Goal: Task Accomplishment & Management: Complete application form

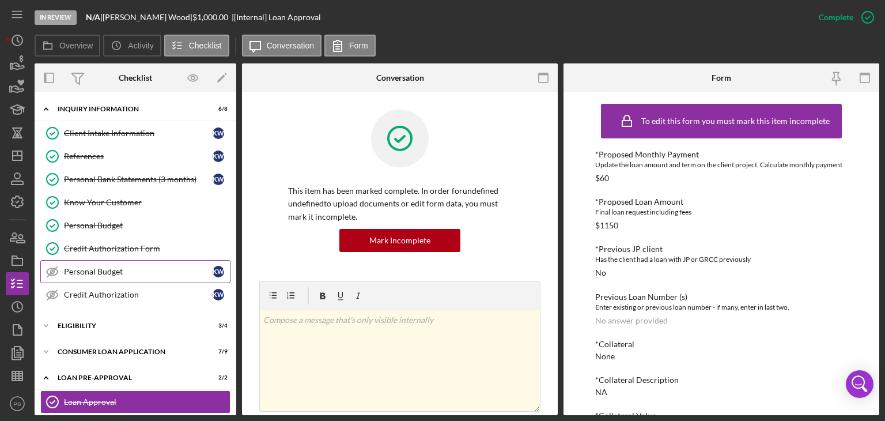
scroll to position [82, 0]
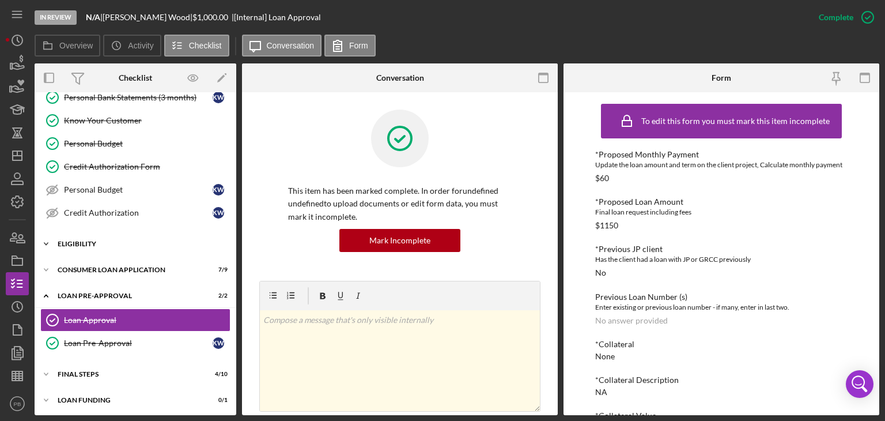
click at [82, 242] on div "Eligibility" at bounding box center [140, 243] width 164 height 7
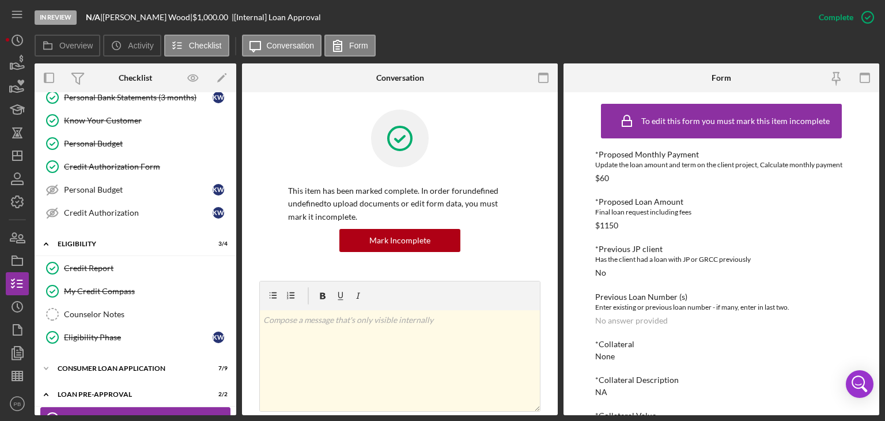
scroll to position [180, 0]
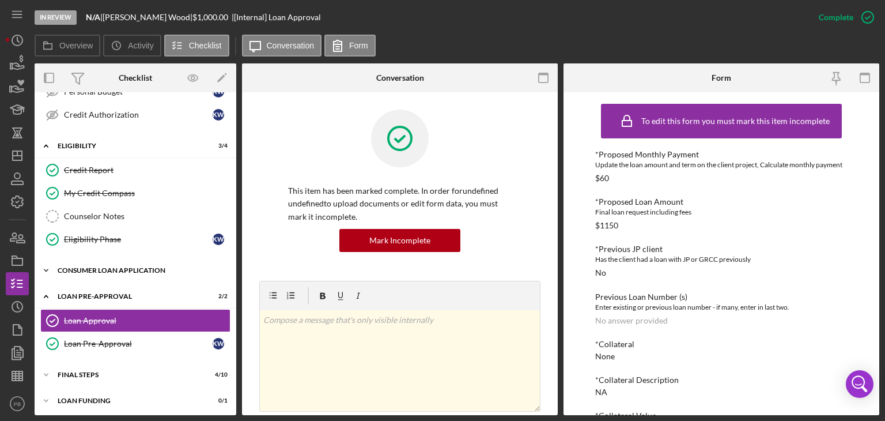
click at [108, 272] on div "Icon/Expander Consumer Loan Application 7 / 9" at bounding box center [136, 270] width 202 height 23
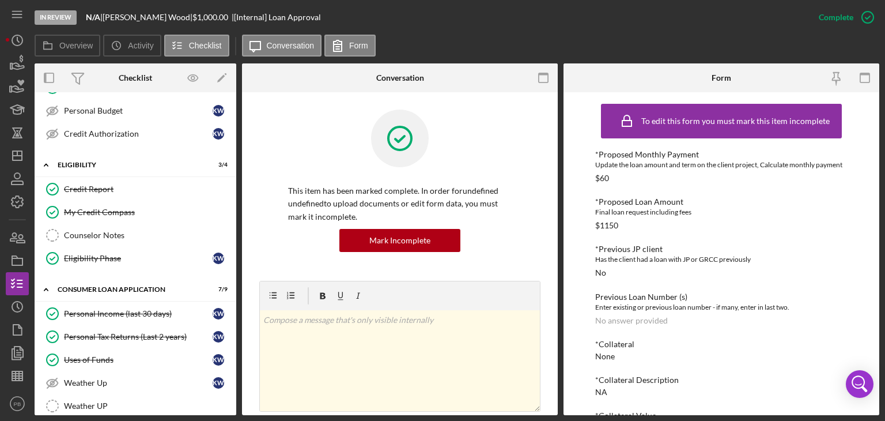
scroll to position [391, 0]
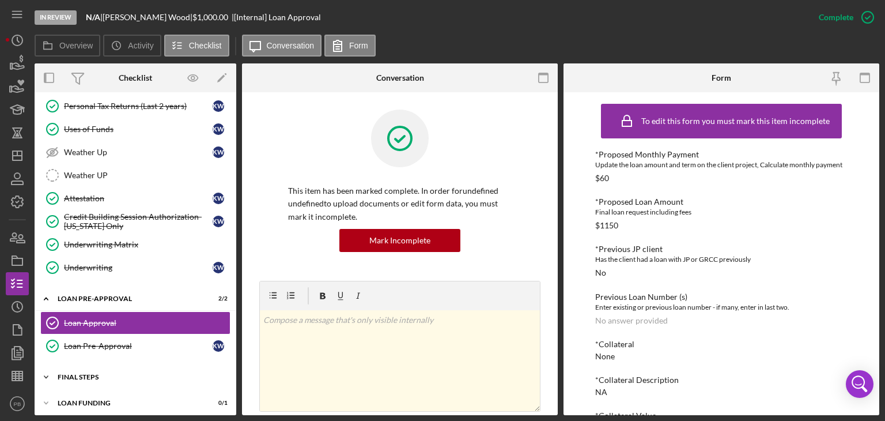
click at [78, 374] on div "FINAL STEPS" at bounding box center [140, 377] width 164 height 7
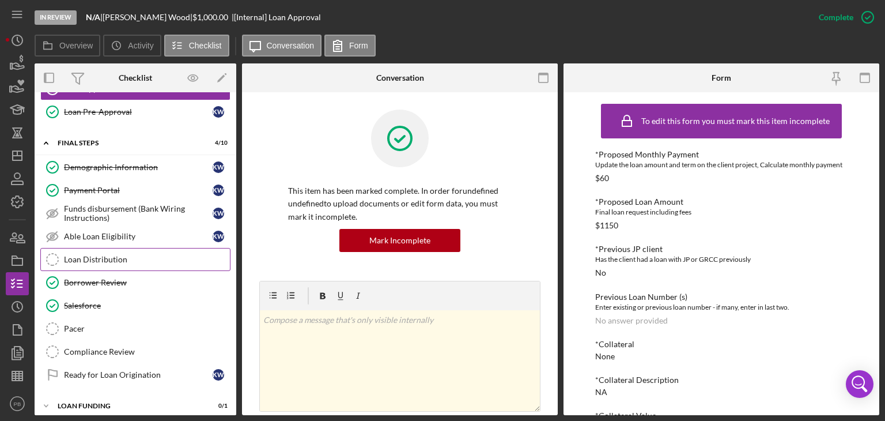
click at [92, 255] on div "Loan Distribution" at bounding box center [147, 259] width 166 height 9
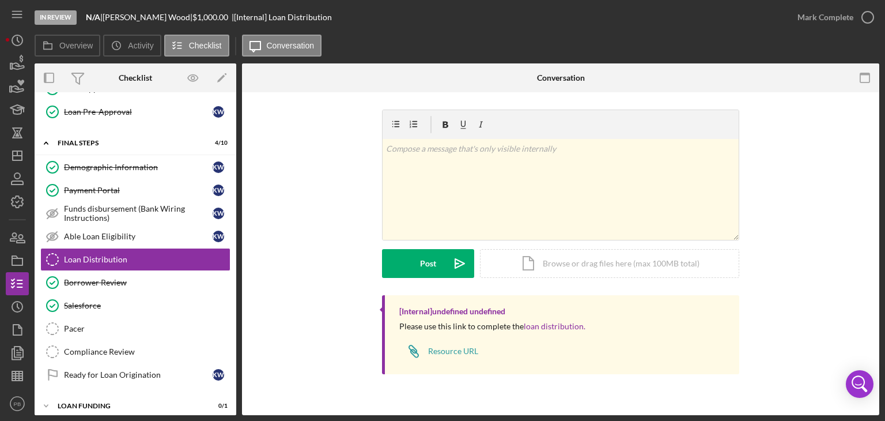
scroll to position [625, 0]
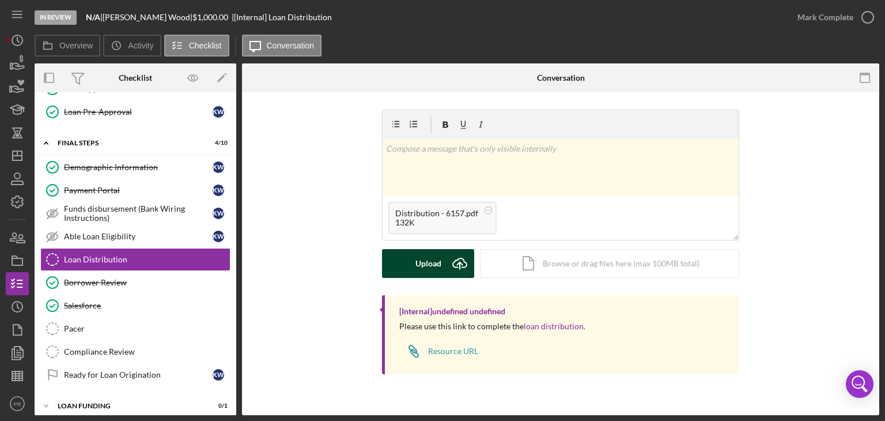
click at [426, 266] on div "Upload" at bounding box center [429, 263] width 26 height 29
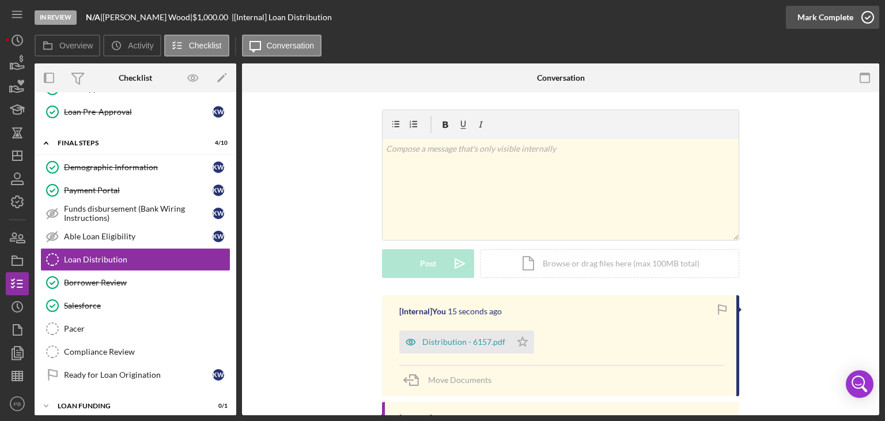
click at [820, 24] on div "Mark Complete" at bounding box center [826, 17] width 56 height 23
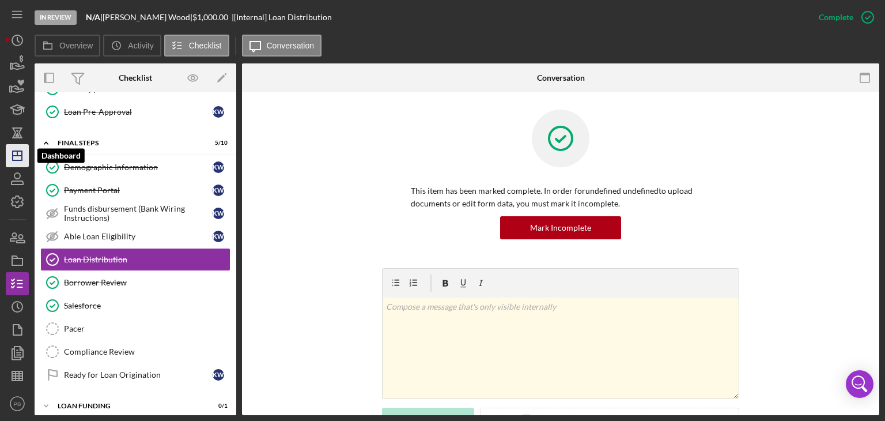
click at [15, 151] on polygon "button" at bounding box center [17, 155] width 9 height 9
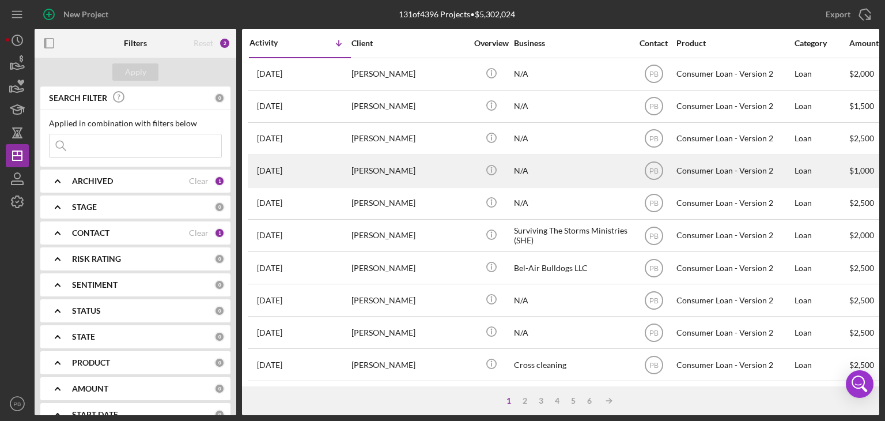
click at [387, 165] on div "[PERSON_NAME]" at bounding box center [409, 171] width 115 height 31
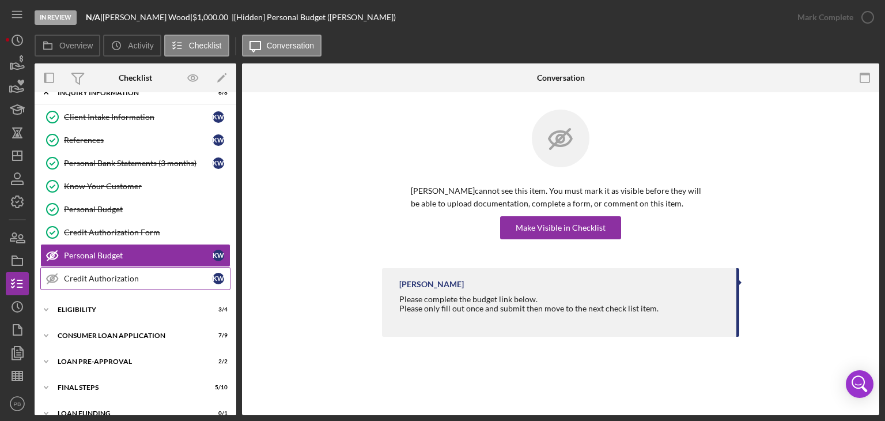
scroll to position [30, 0]
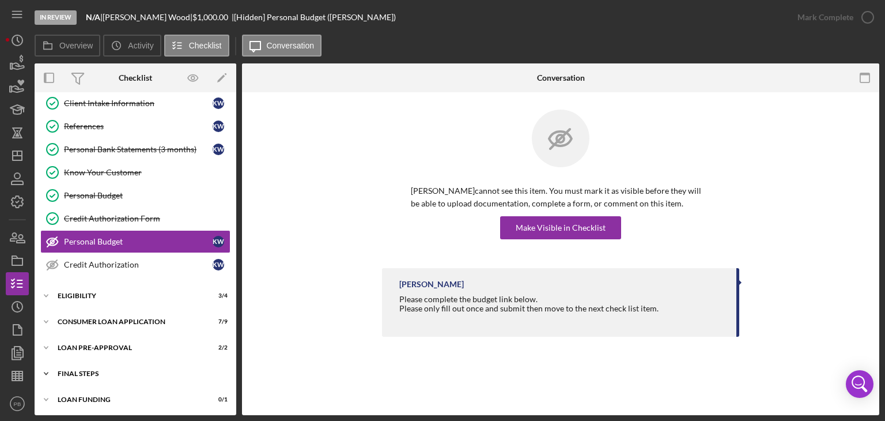
click at [61, 374] on div "FINAL STEPS" at bounding box center [140, 373] width 164 height 7
